Goal: Transaction & Acquisition: Purchase product/service

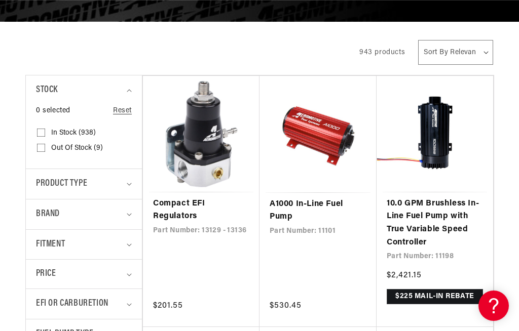
click at [198, 198] on link "Compact EFI Regulators" at bounding box center [201, 211] width 96 height 26
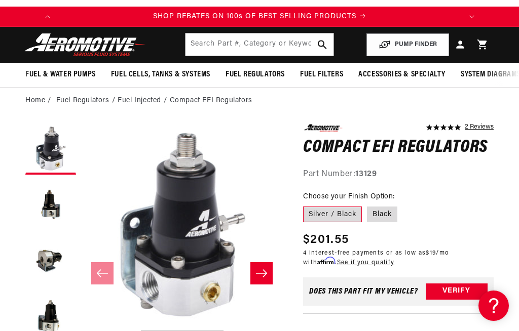
click at [352, 209] on label "Silver / Black" at bounding box center [332, 215] width 59 height 16
click at [306, 205] on input "Silver / Black" at bounding box center [305, 205] width 1 height 1
click at [268, 279] on button "Slide right" at bounding box center [261, 273] width 22 height 22
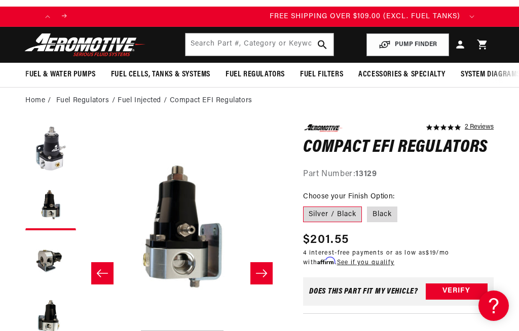
scroll to position [0, 401]
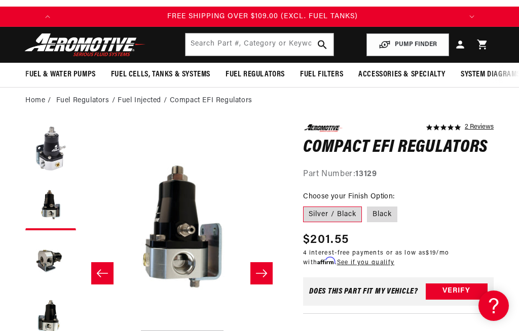
click at [103, 278] on icon "Slide left" at bounding box center [102, 273] width 12 height 10
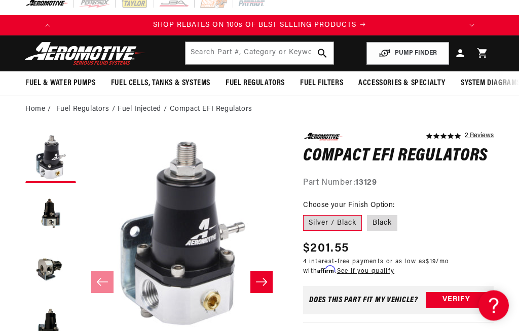
scroll to position [0, 0]
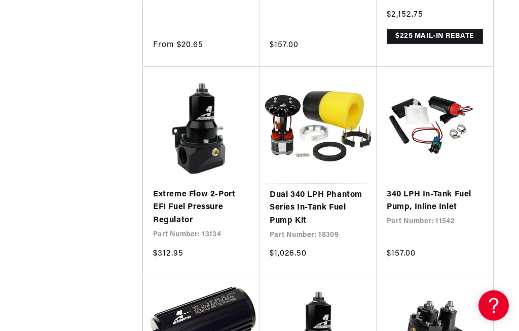
scroll to position [0, 401]
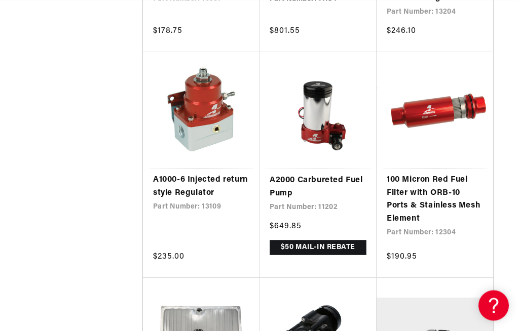
scroll to position [2029, 0]
click at [194, 174] on link "A1000-6 Injected return style Regulator" at bounding box center [201, 187] width 96 height 26
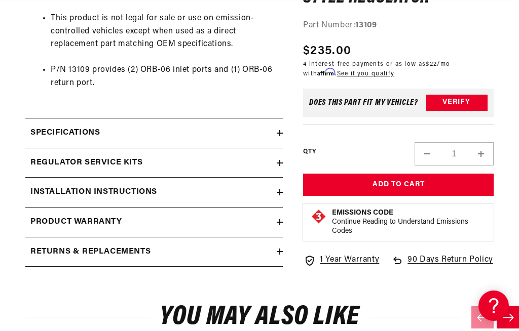
scroll to position [615, 0]
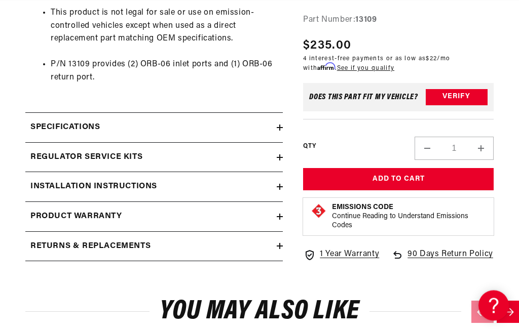
click at [96, 125] on h2 "Specifications" at bounding box center [64, 128] width 69 height 13
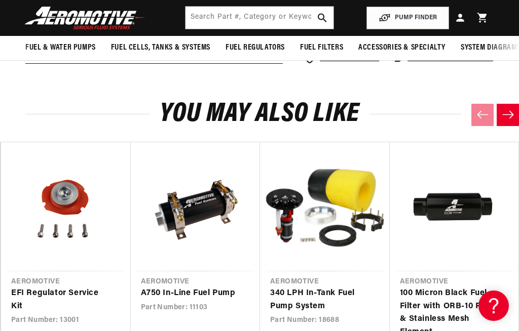
scroll to position [0, 401]
